Goal: Task Accomplishment & Management: Use online tool/utility

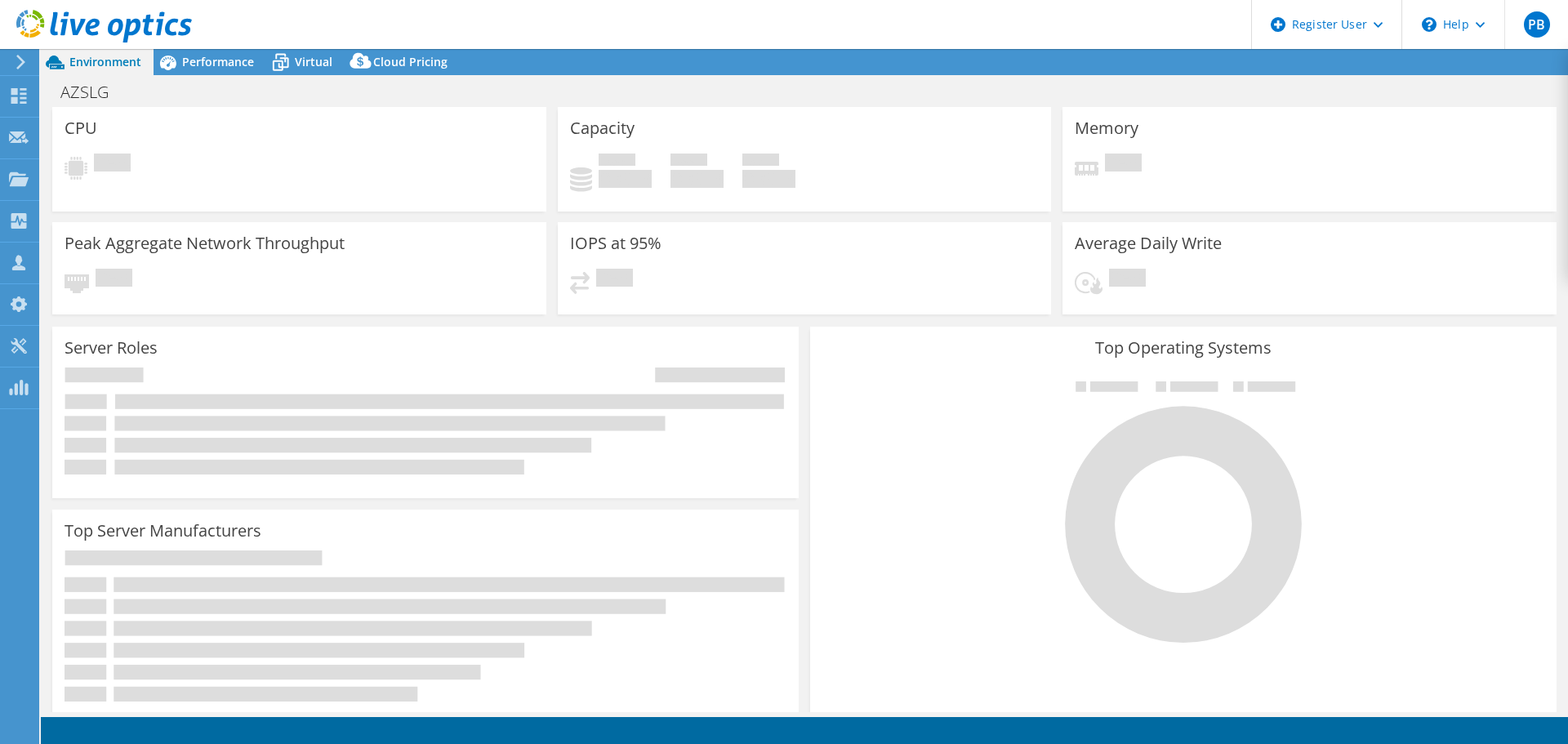
select select "EUFrankfurt"
select select "USD"
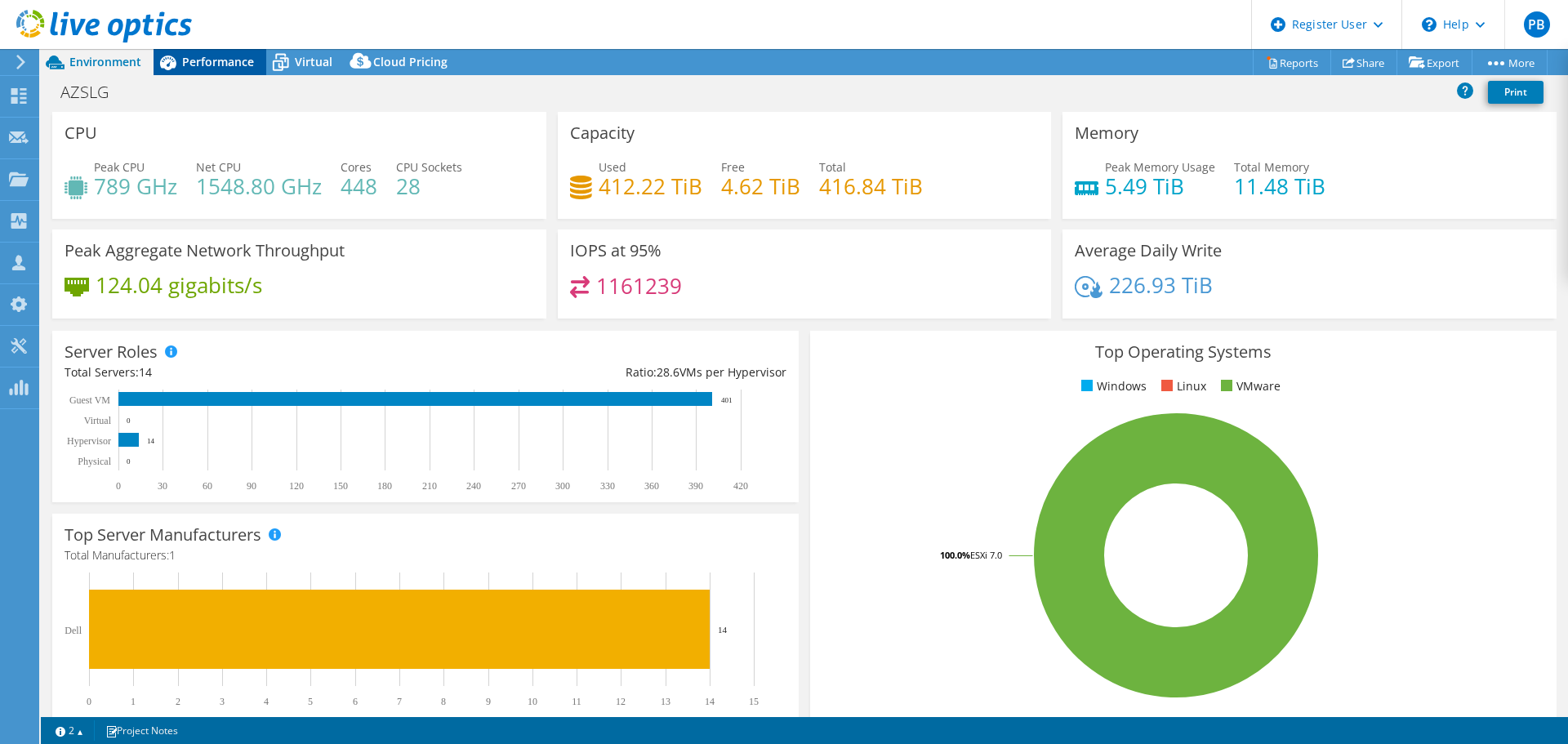
click at [228, 69] on div "Performance" at bounding box center [209, 62] width 113 height 26
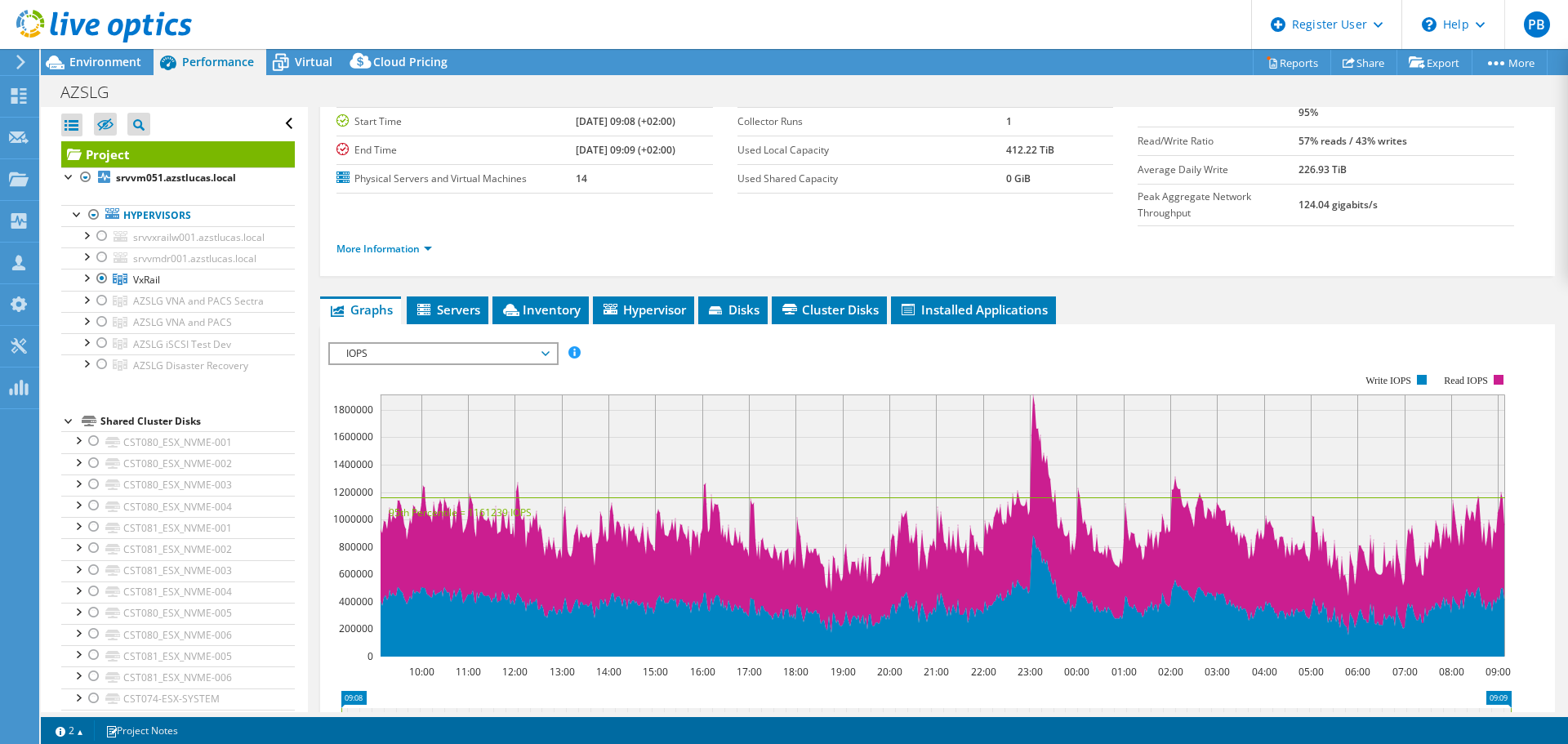
scroll to position [163, 0]
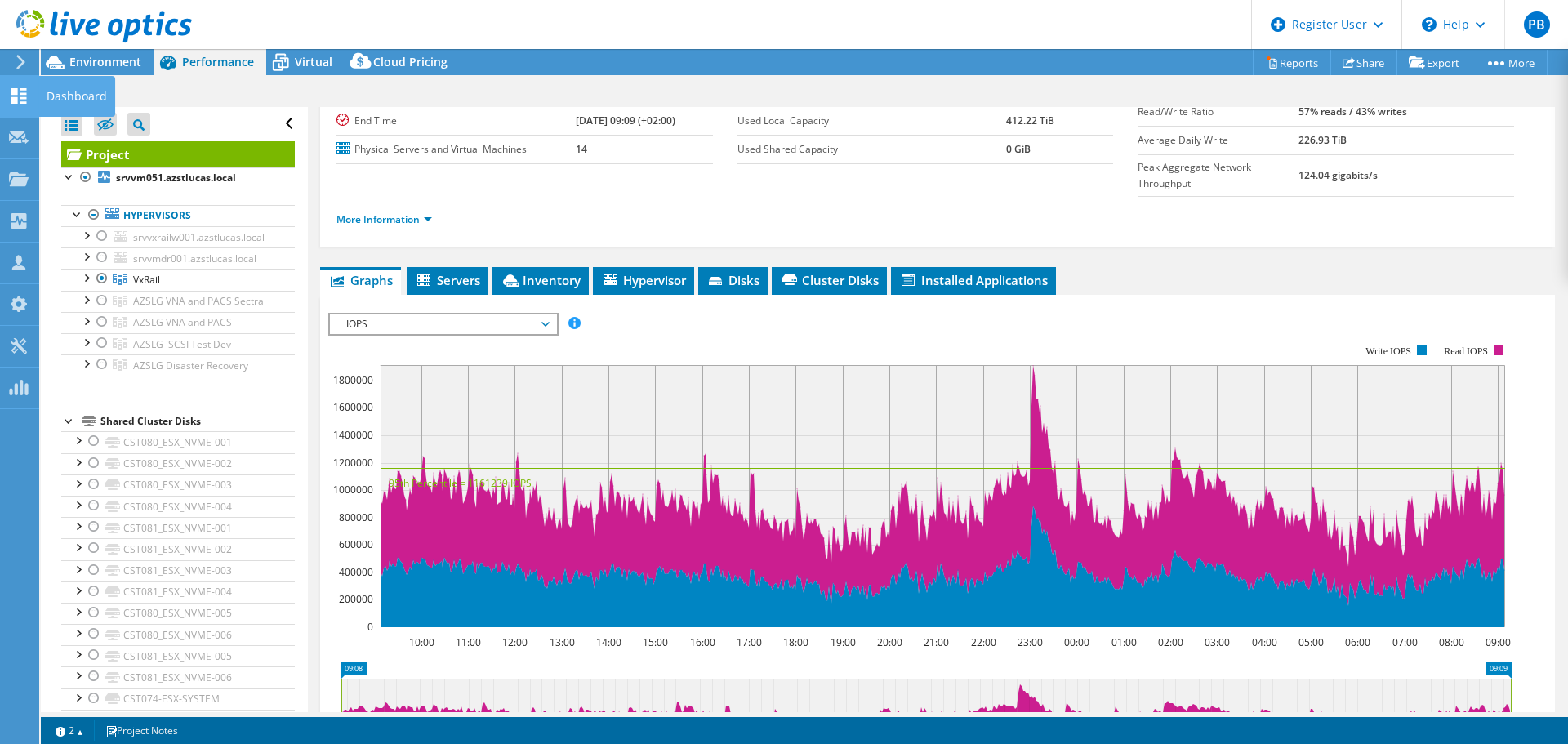
click at [18, 95] on icon at bounding box center [18, 96] width 19 height 16
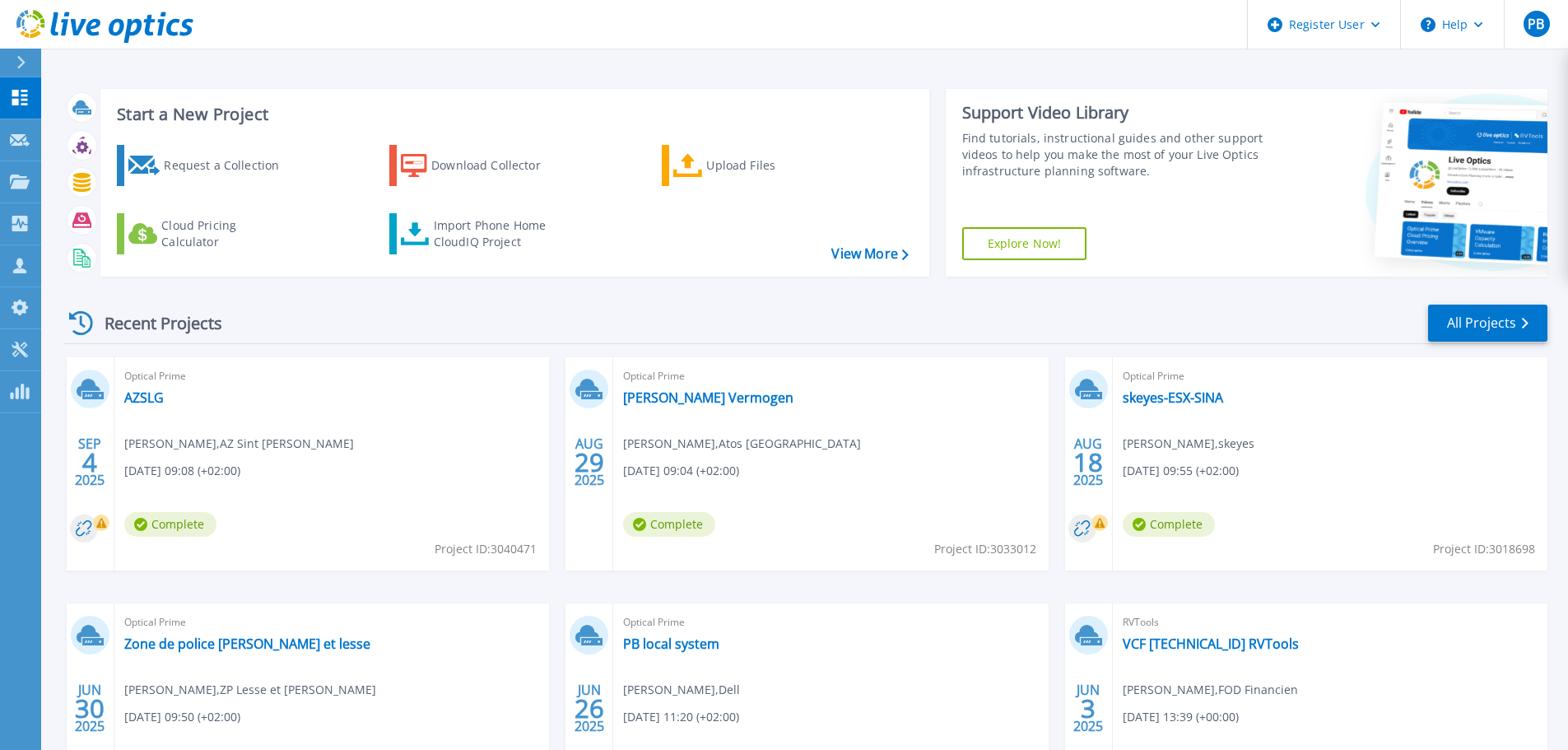
click at [520, 552] on span "Project ID: 3040471" at bounding box center [485, 548] width 102 height 18
copy span "3040471"
